Goal: Information Seeking & Learning: Check status

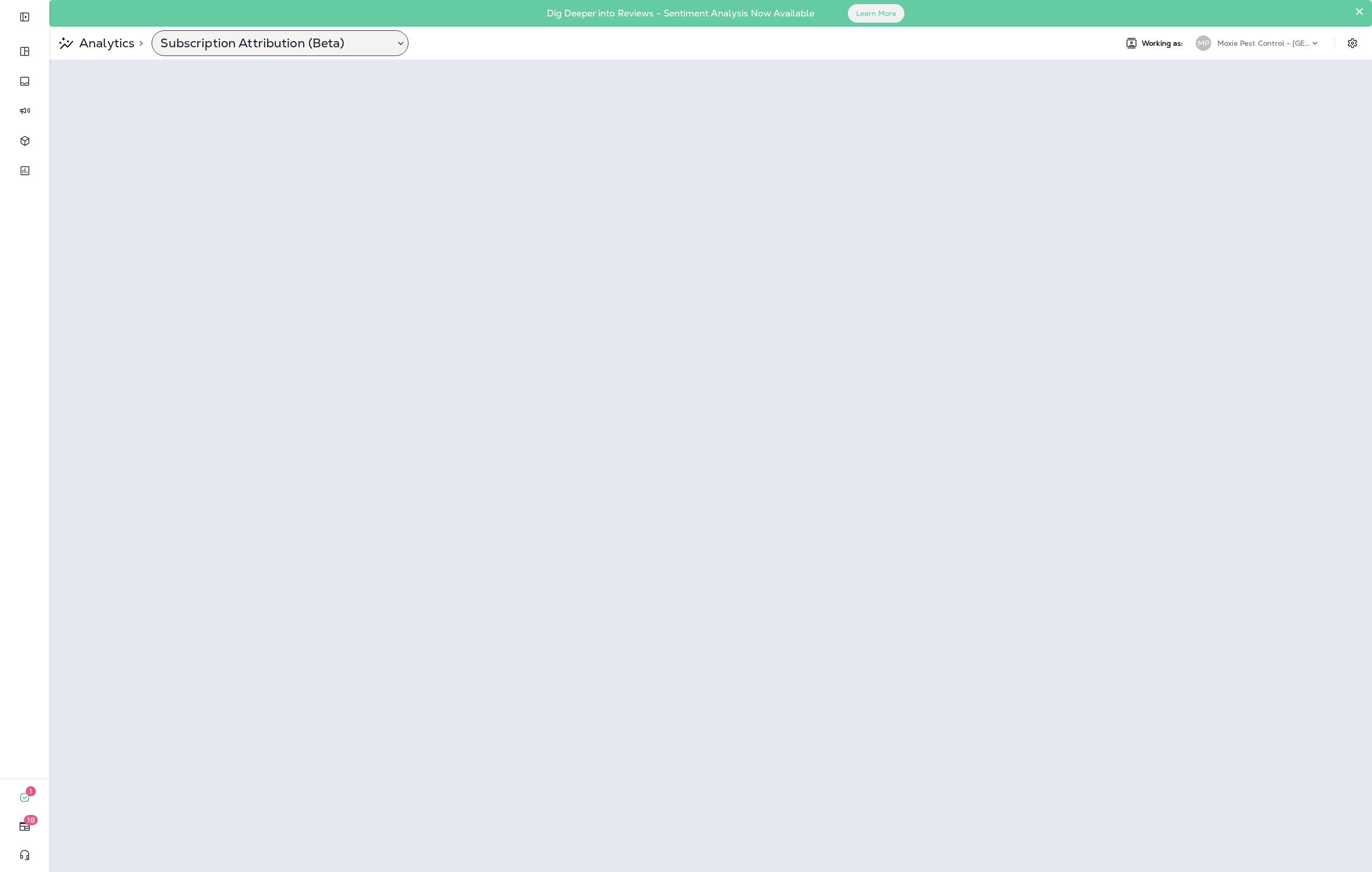
click at [218, 35] on p "Subscription Attribution (Beta)" at bounding box center [274, 43] width 226 height 16
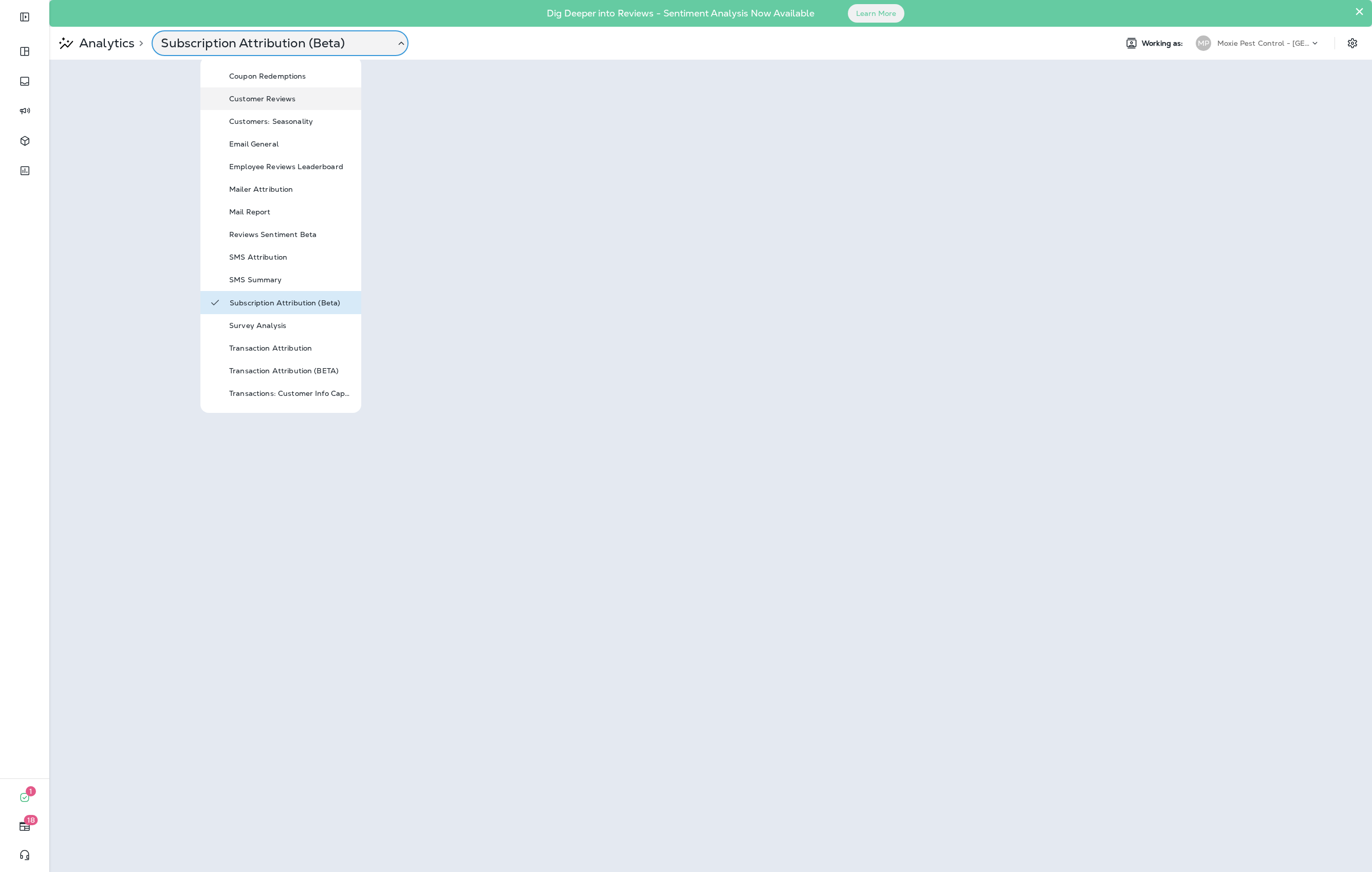
click at [259, 101] on p "Customer Reviews" at bounding box center [291, 99] width 123 height 8
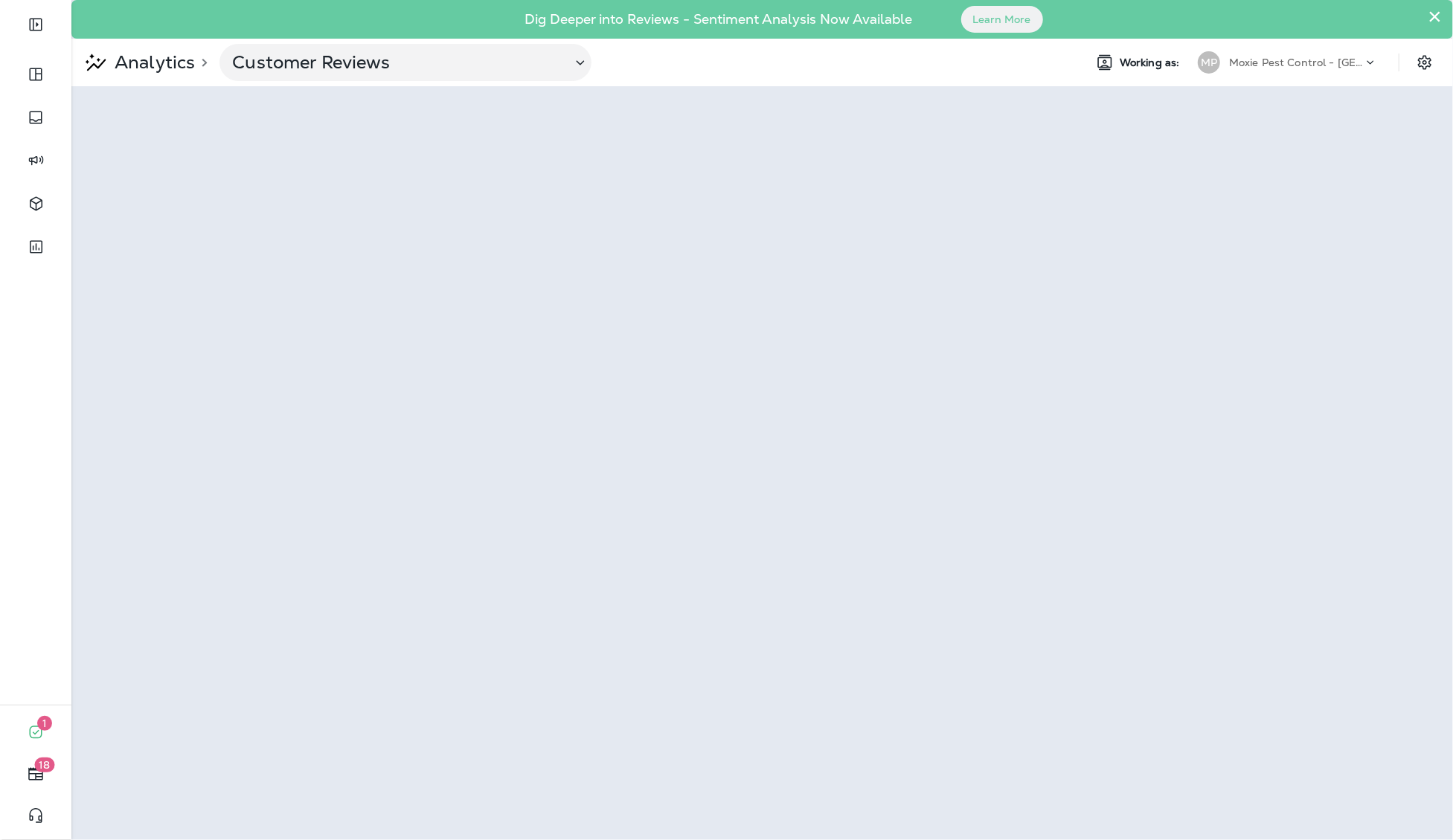
click at [1259, 55] on div "Moxie Pest Control - Tucson" at bounding box center [1296, 62] width 134 height 23
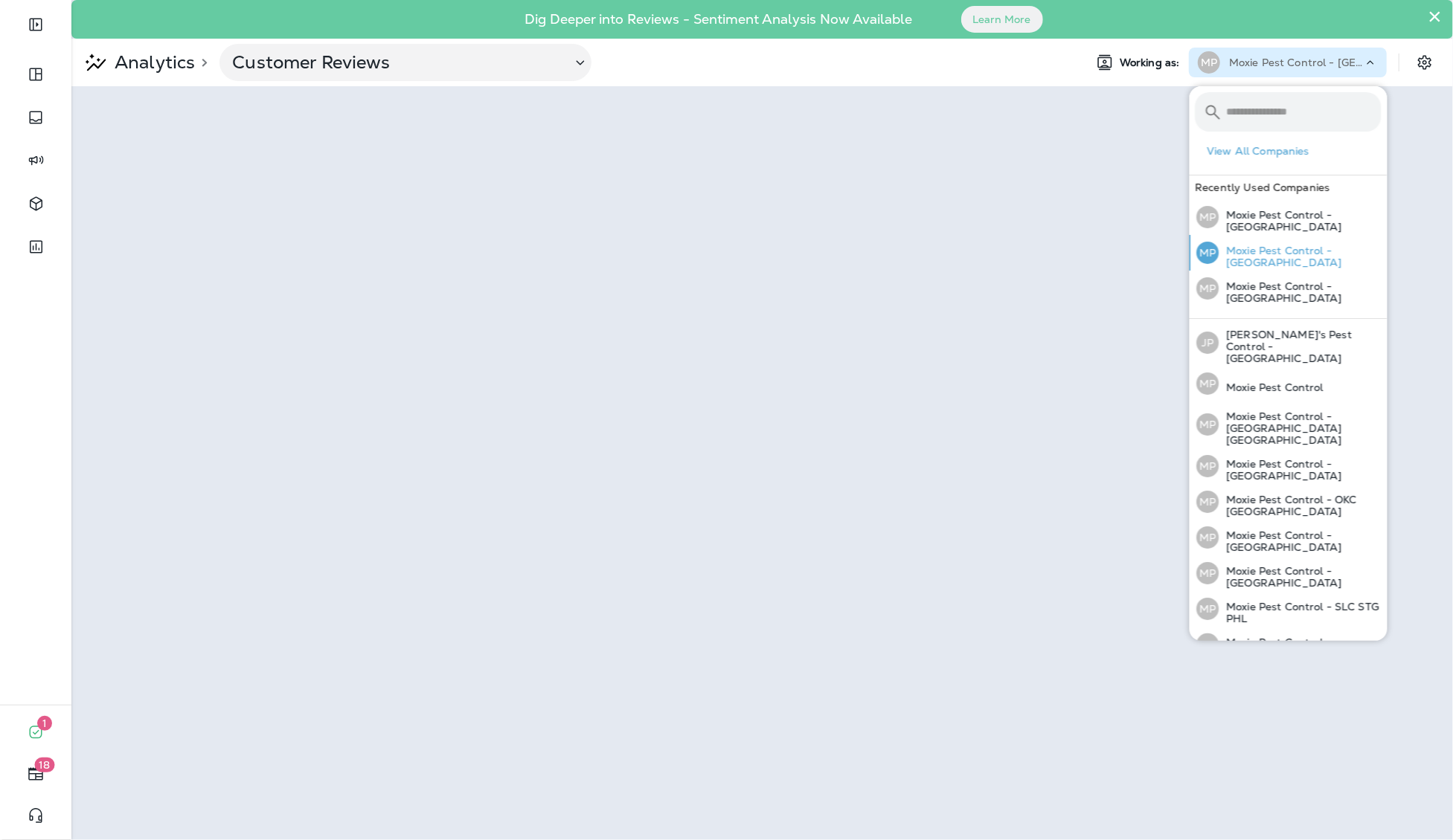
click at [1263, 245] on p "Moxie Pest Control - [GEOGRAPHIC_DATA]" at bounding box center [1301, 256] width 163 height 24
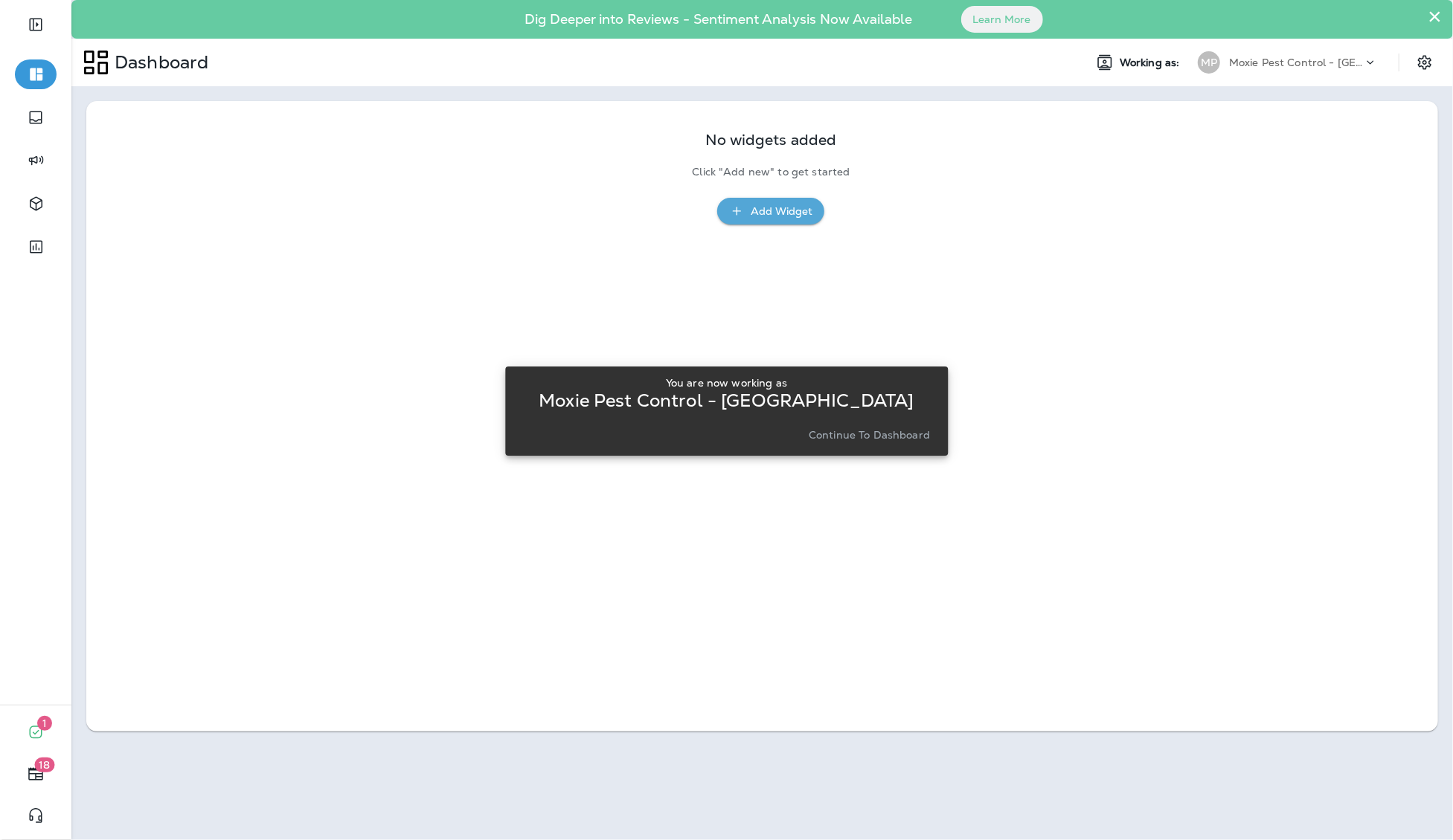
click at [882, 434] on p "Continue to Dashboard" at bounding box center [869, 435] width 121 height 12
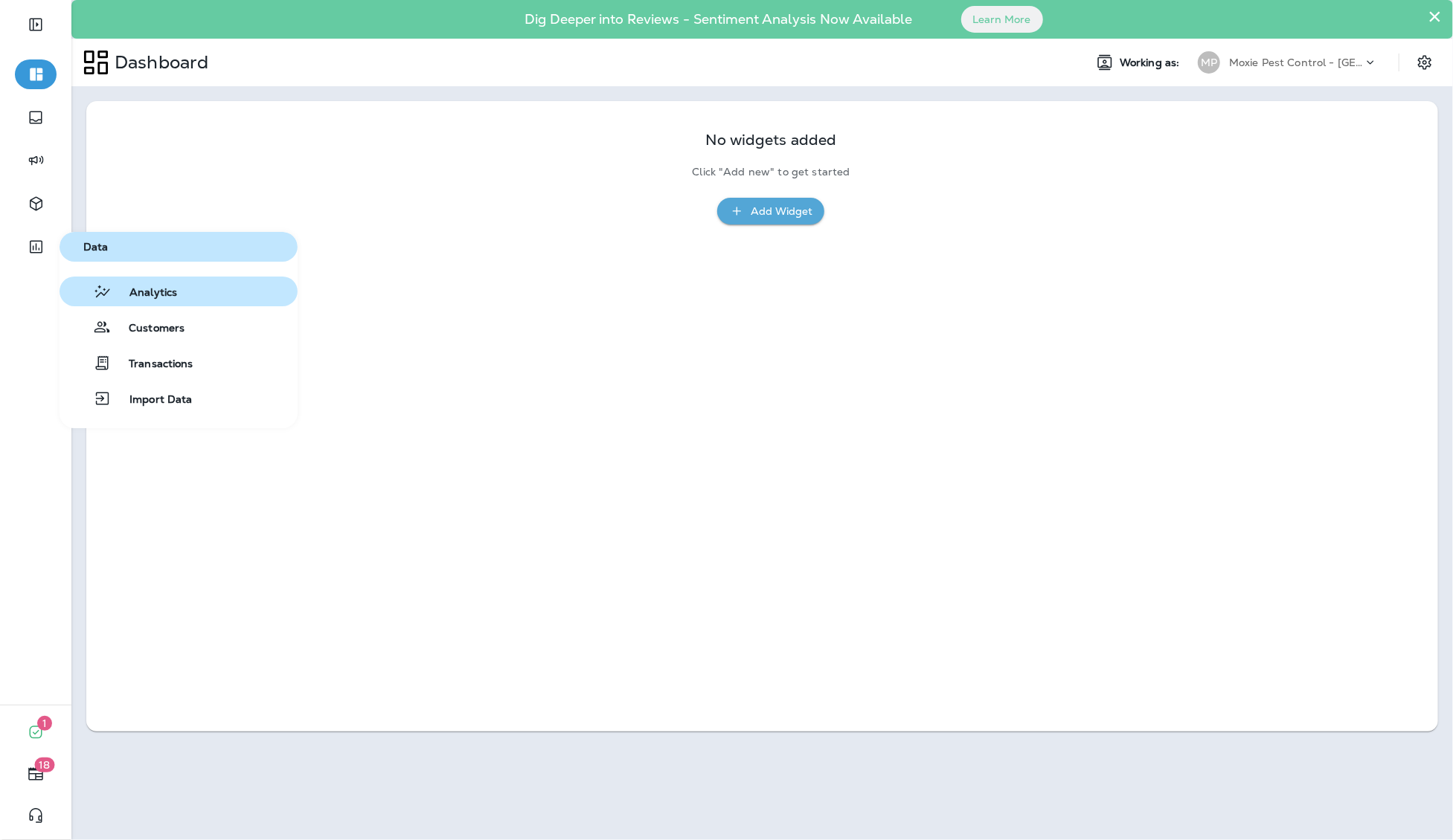
click at [138, 299] on span "Analytics" at bounding box center [144, 293] width 65 height 14
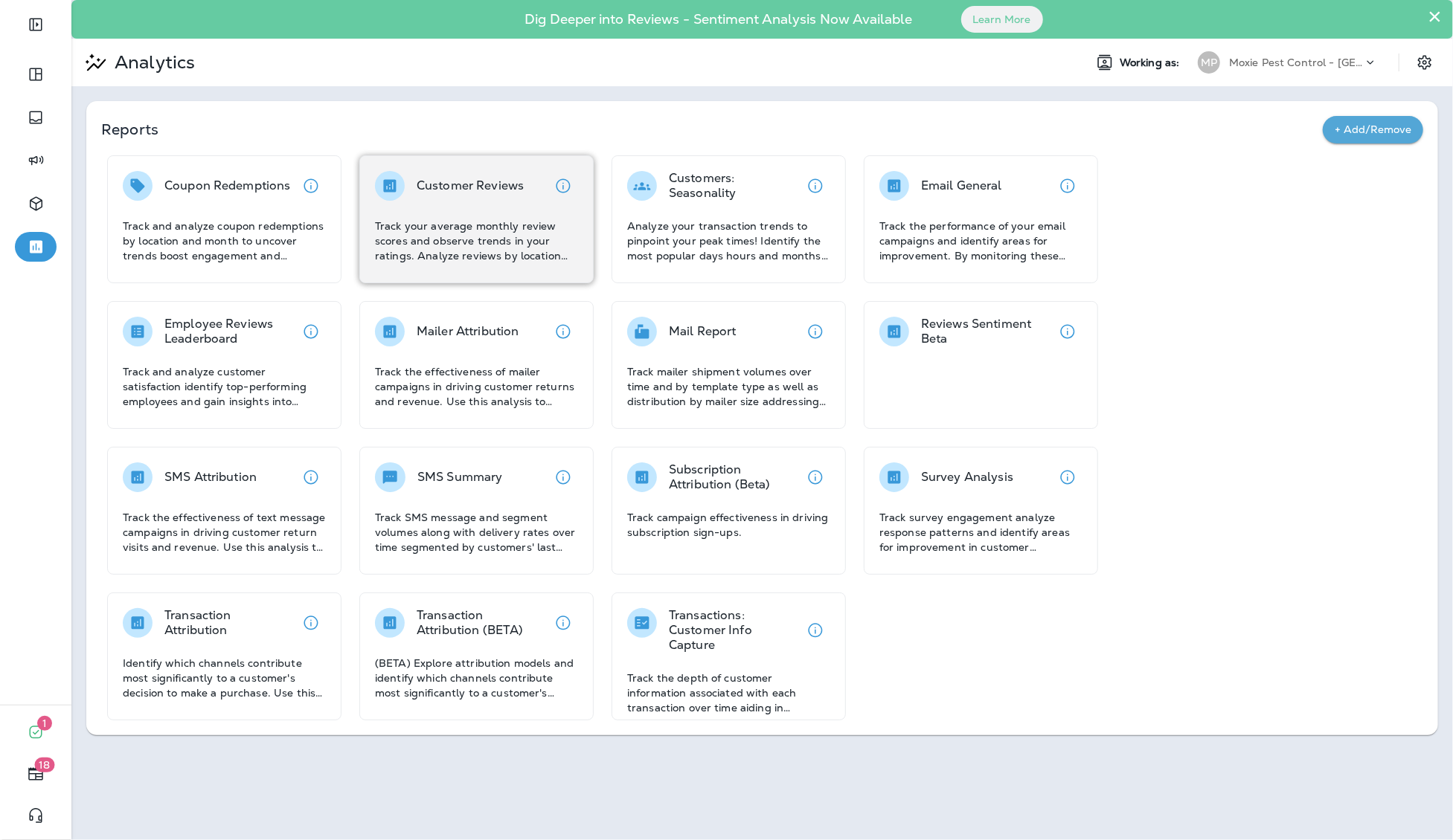
click at [507, 204] on div "Customer Reviews Track your average monthly review scores and observe trends in…" at bounding box center [476, 217] width 203 height 93
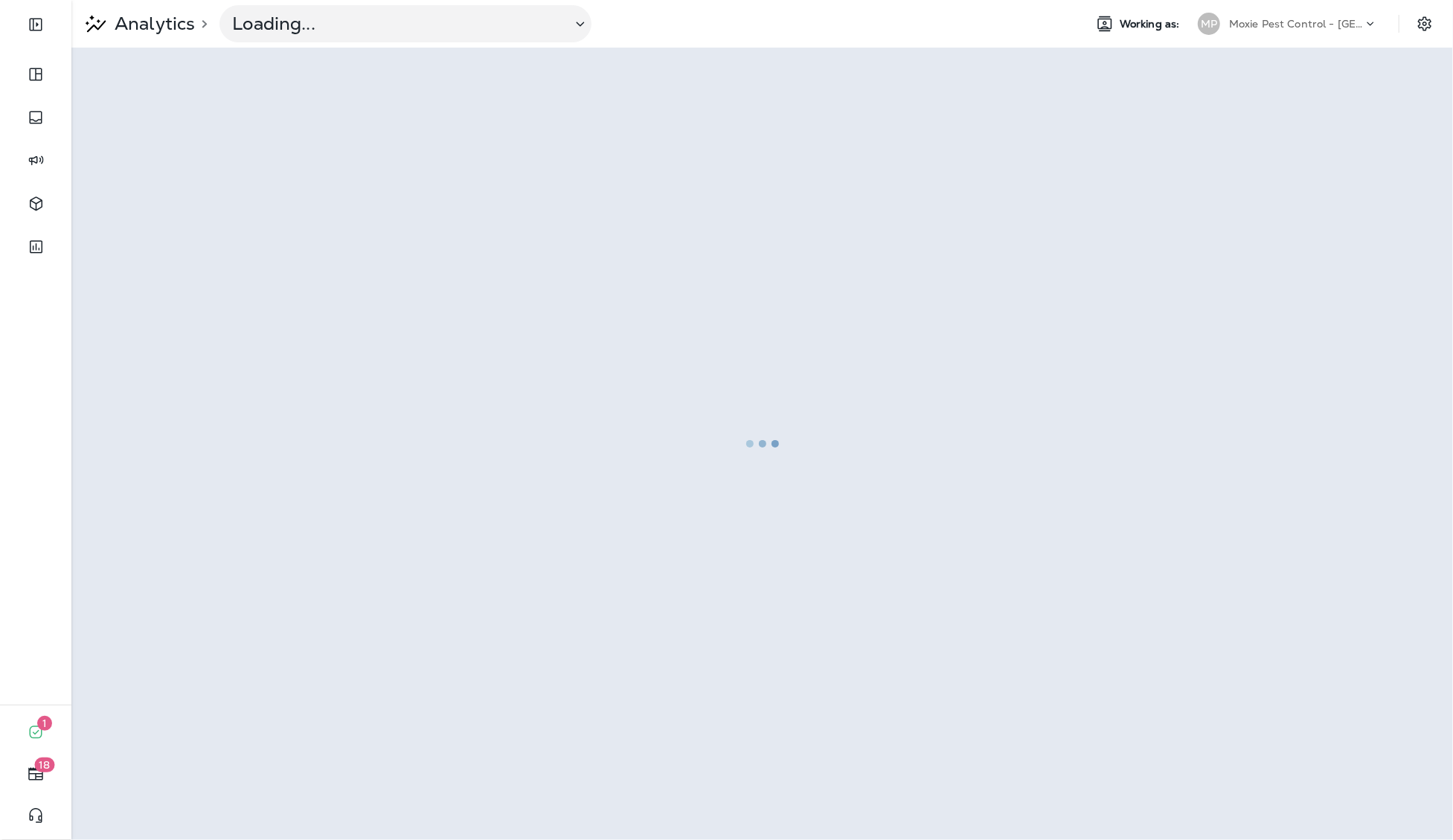
click at [507, 204] on div at bounding box center [762, 444] width 1378 height 790
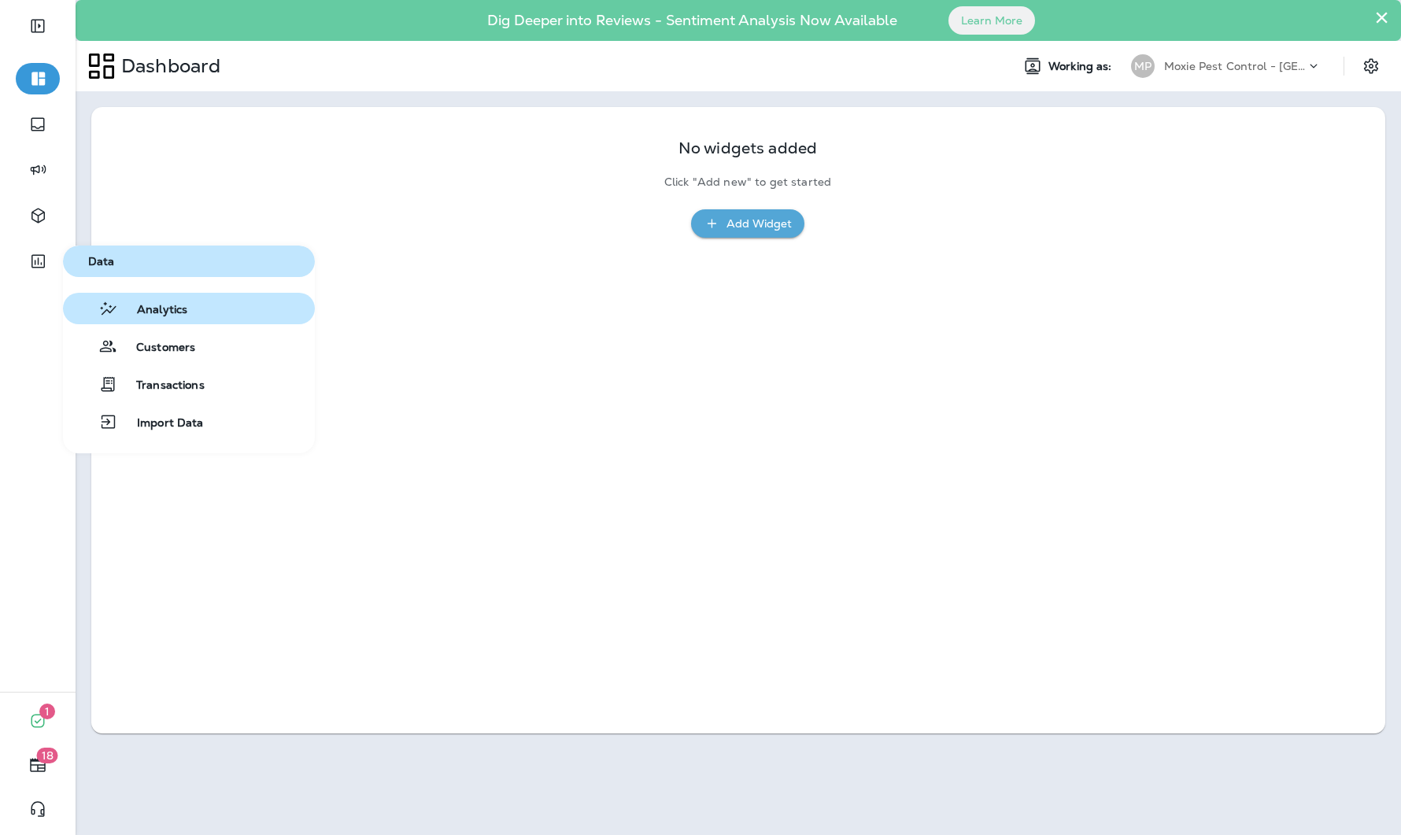
click at [164, 303] on span "Analytics" at bounding box center [152, 310] width 69 height 15
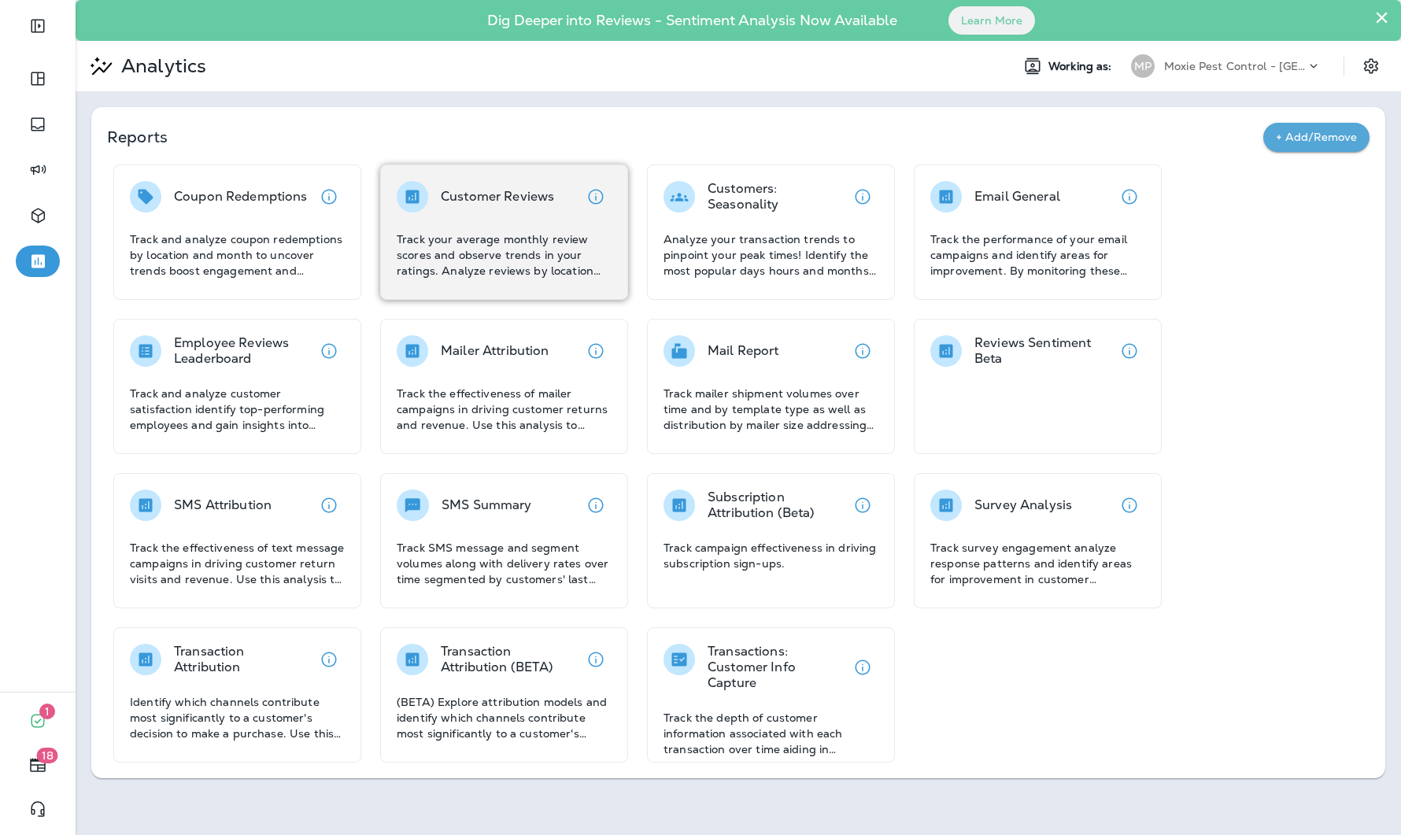
click at [528, 241] on p "Track your average monthly review scores and observe trends in your ratings. An…" at bounding box center [504, 254] width 215 height 47
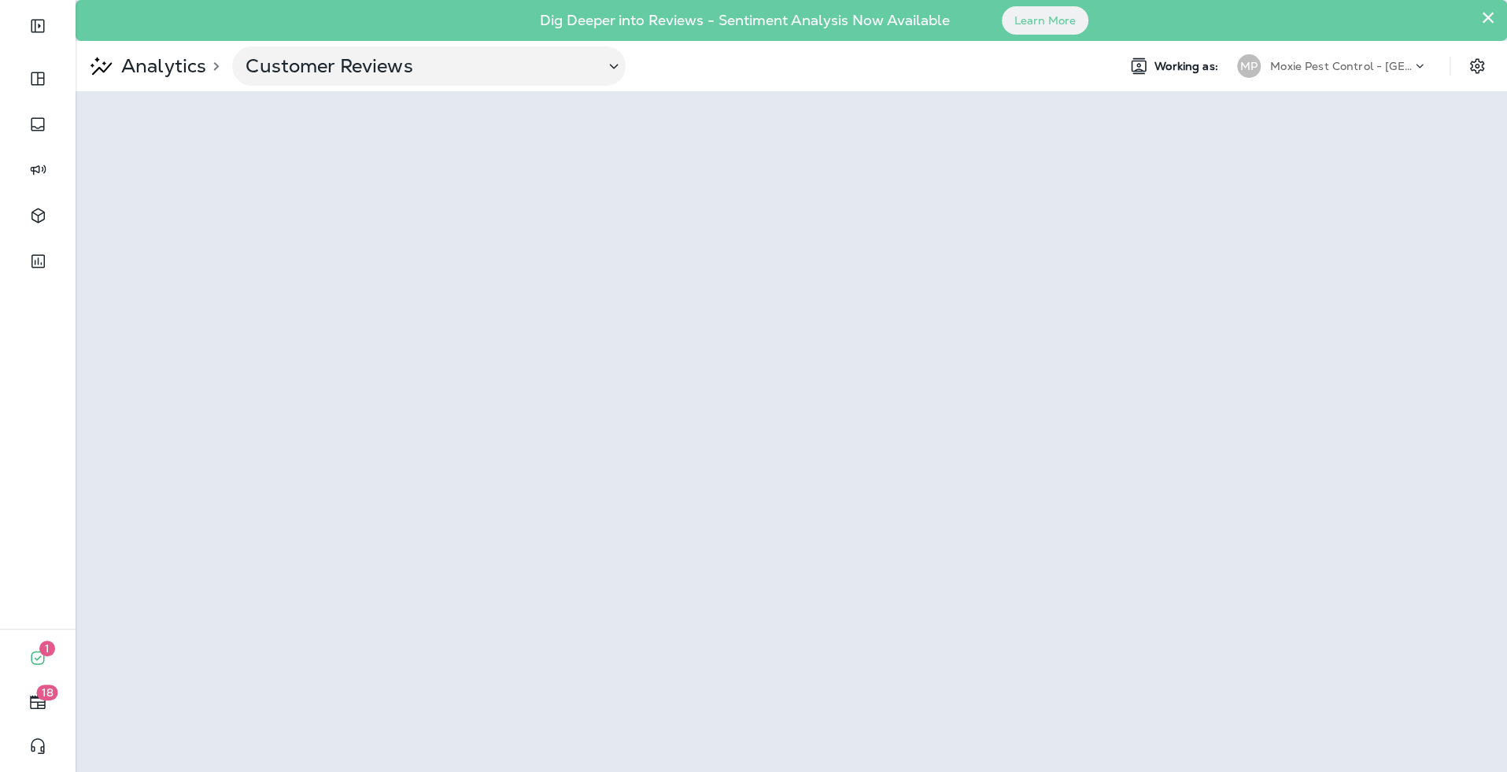
click at [1280, 60] on p "Moxie Pest Control - [GEOGRAPHIC_DATA]" at bounding box center [1341, 66] width 142 height 13
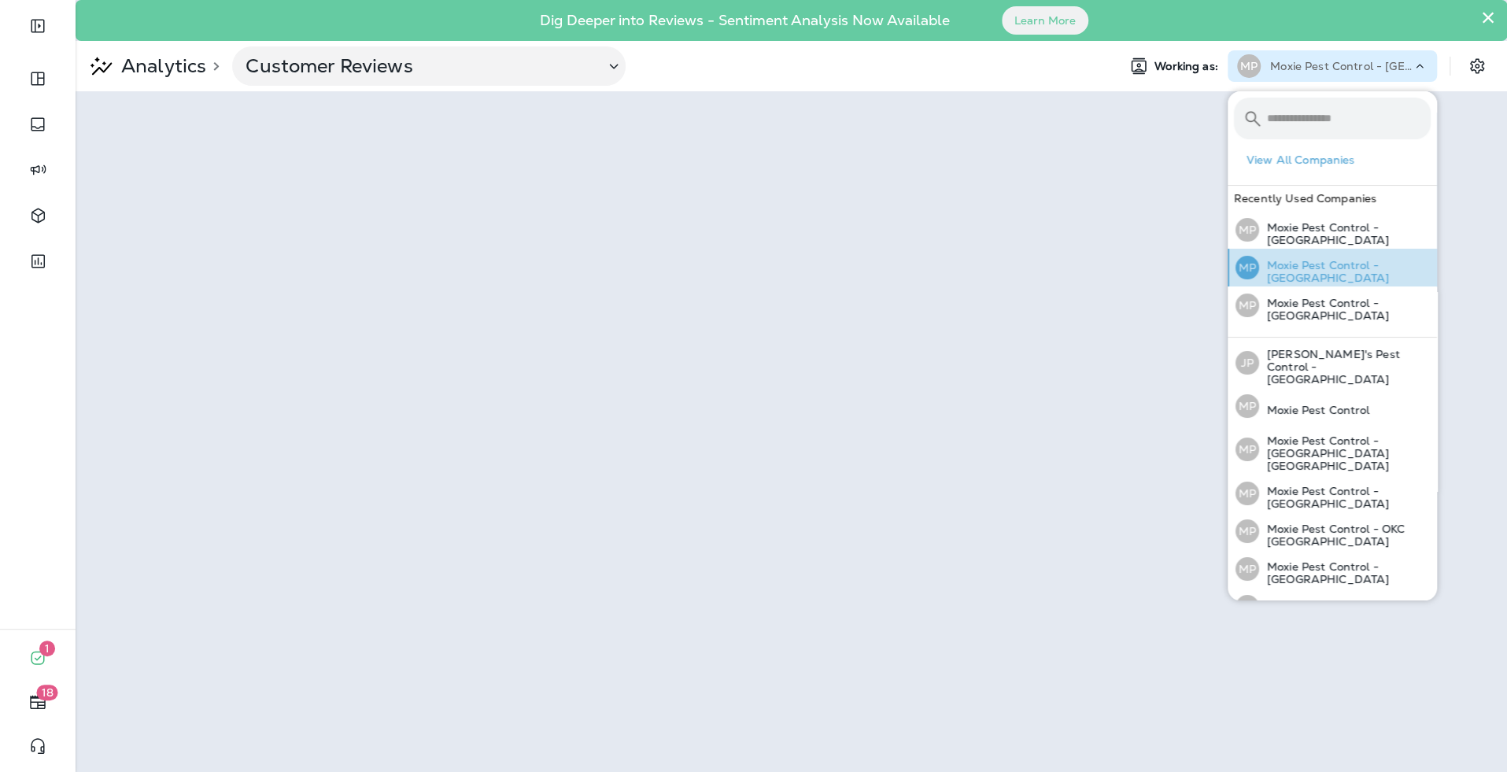
click at [1287, 272] on p "Moxie Pest Control - [GEOGRAPHIC_DATA]" at bounding box center [1345, 271] width 172 height 25
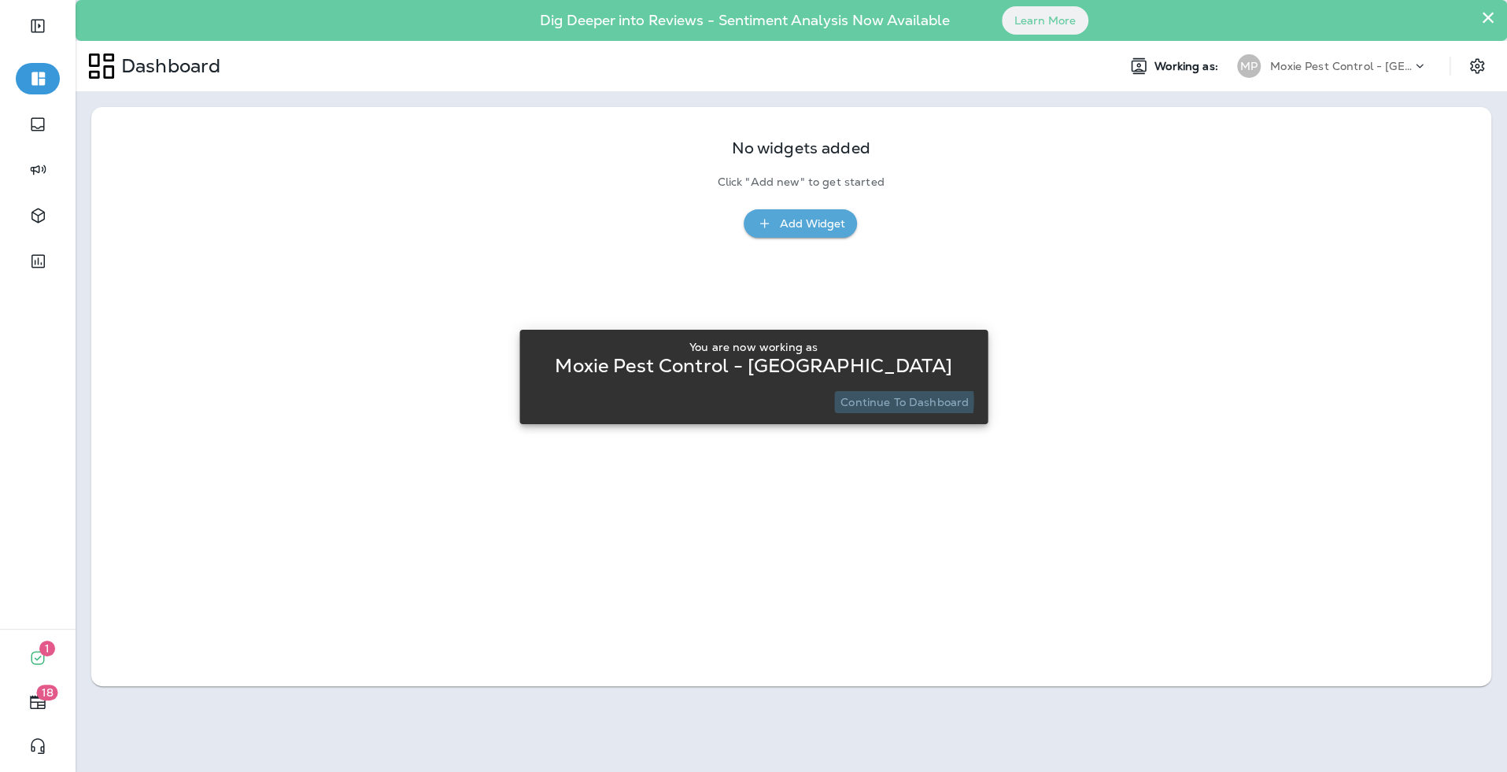
click at [877, 401] on p "Continue to Dashboard" at bounding box center [904, 402] width 128 height 13
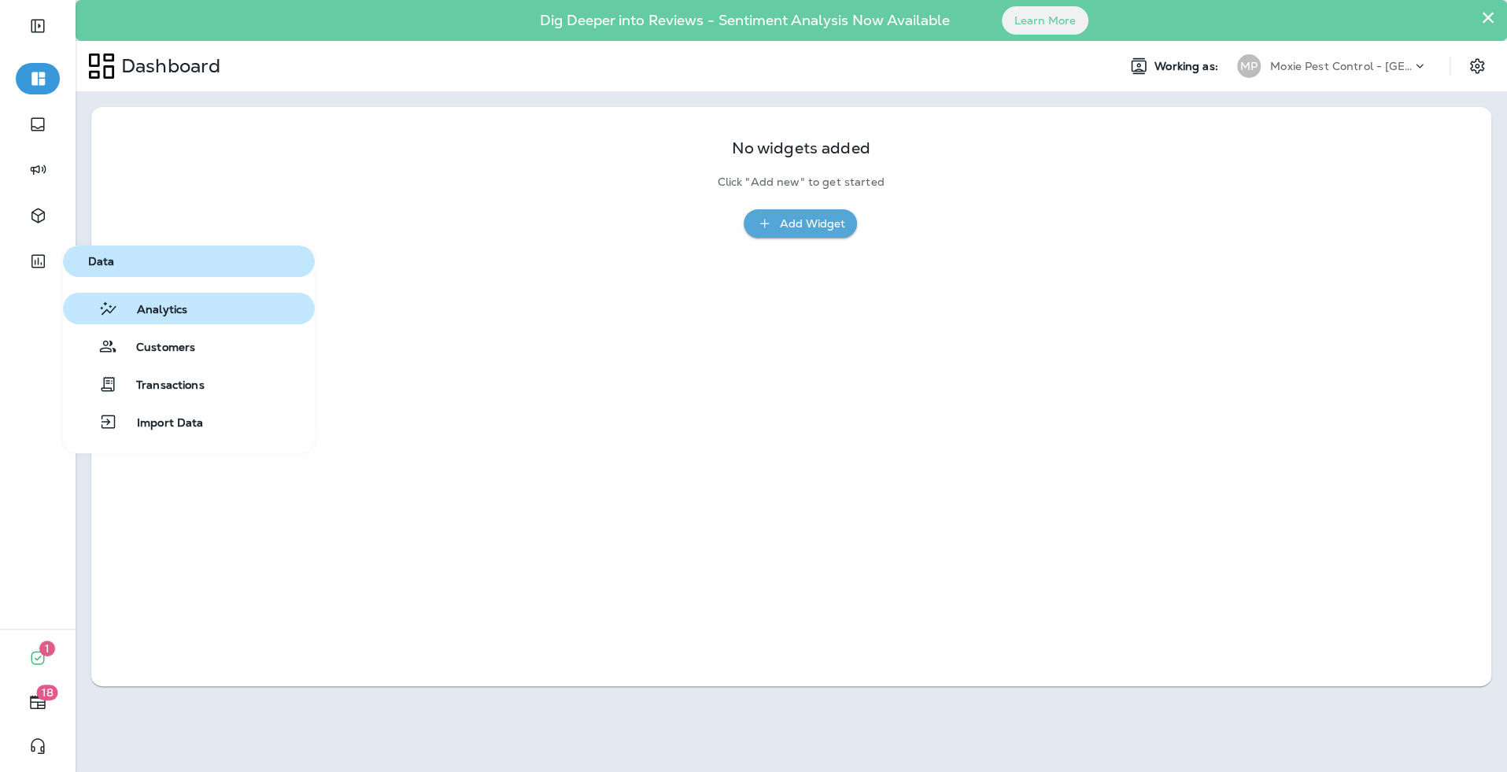
click at [168, 310] on span "Analytics" at bounding box center [152, 310] width 69 height 15
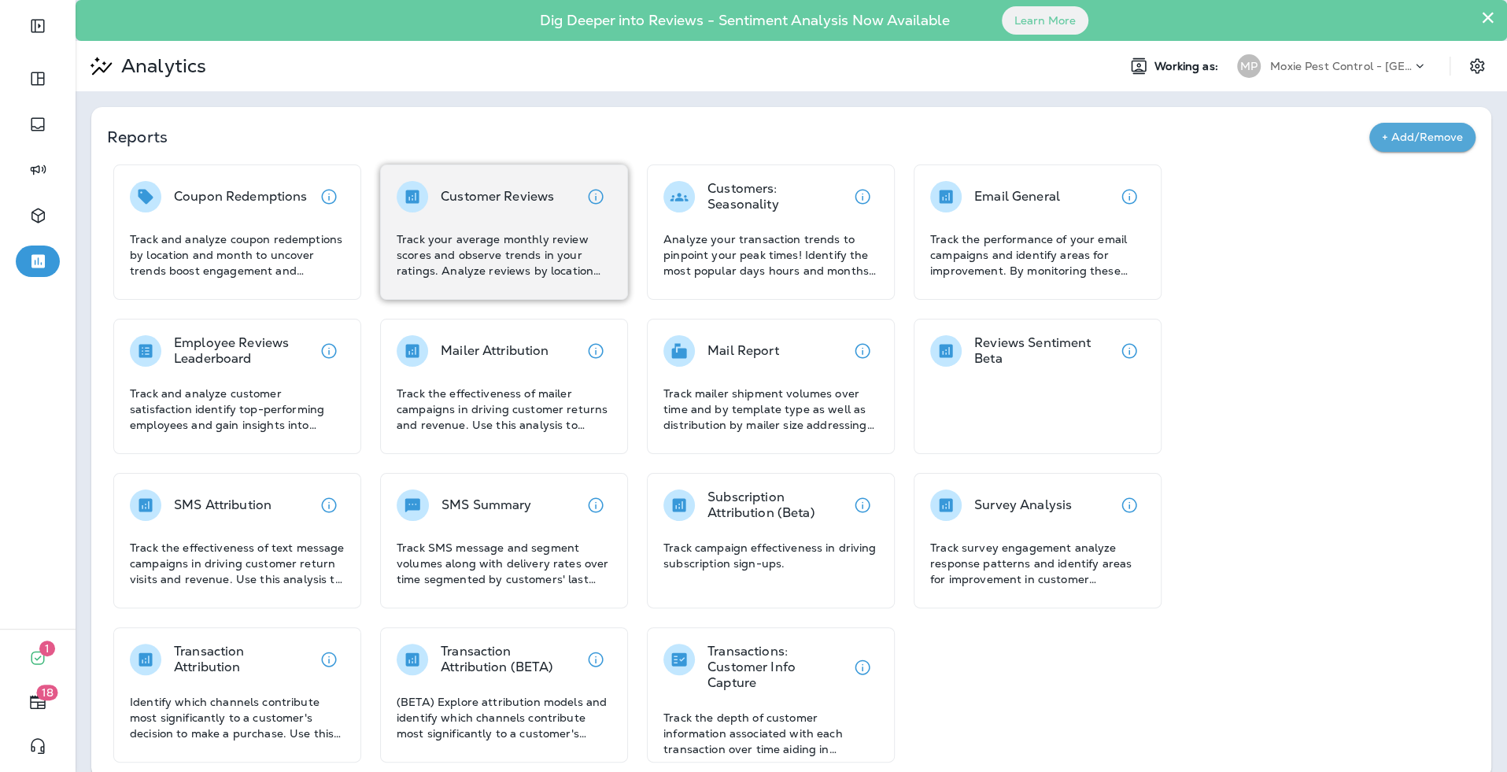
click at [492, 238] on p "Track your average monthly review scores and observe trends in your ratings. An…" at bounding box center [504, 254] width 215 height 47
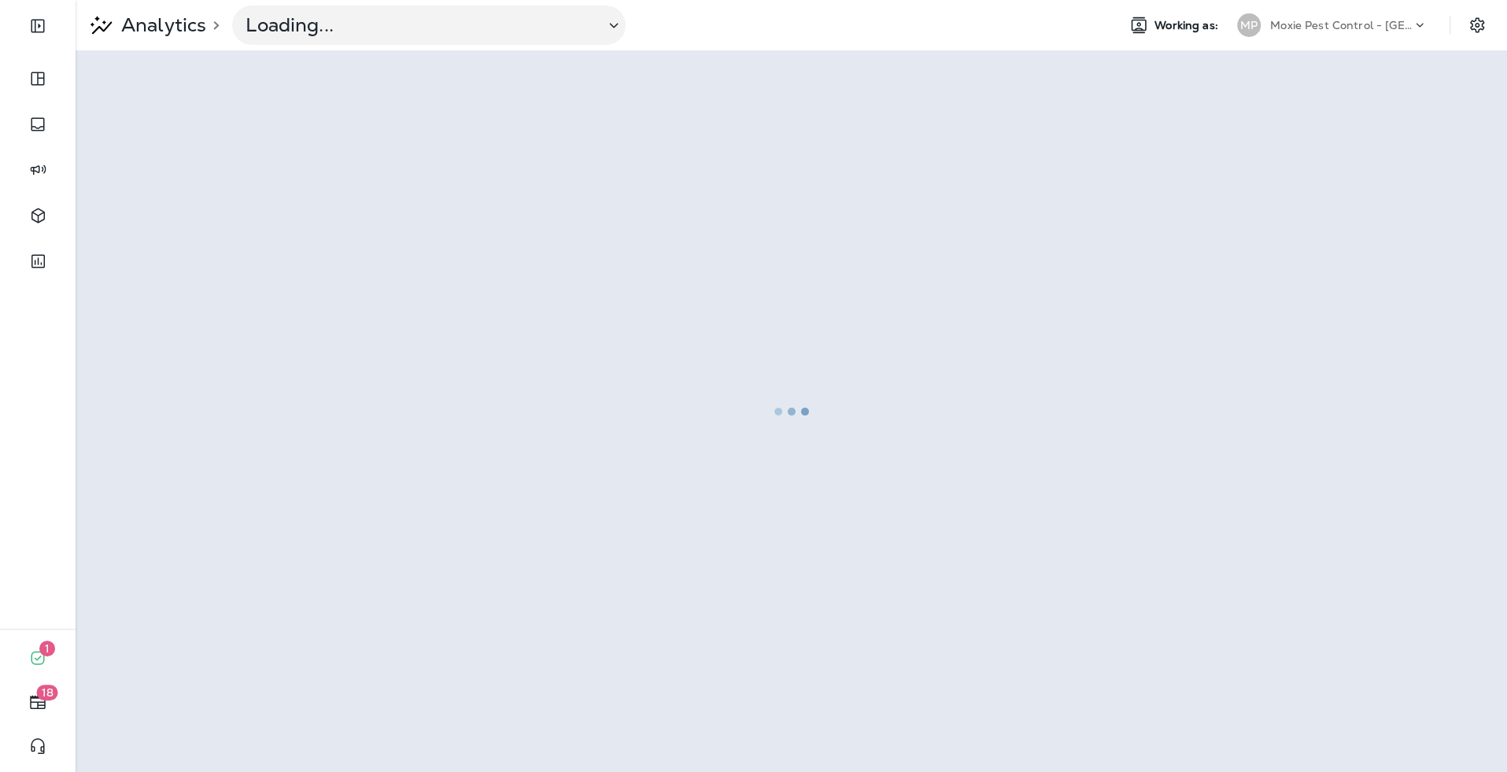
click at [492, 238] on div at bounding box center [791, 411] width 1428 height 719
